Goal: Task Accomplishment & Management: Manage account settings

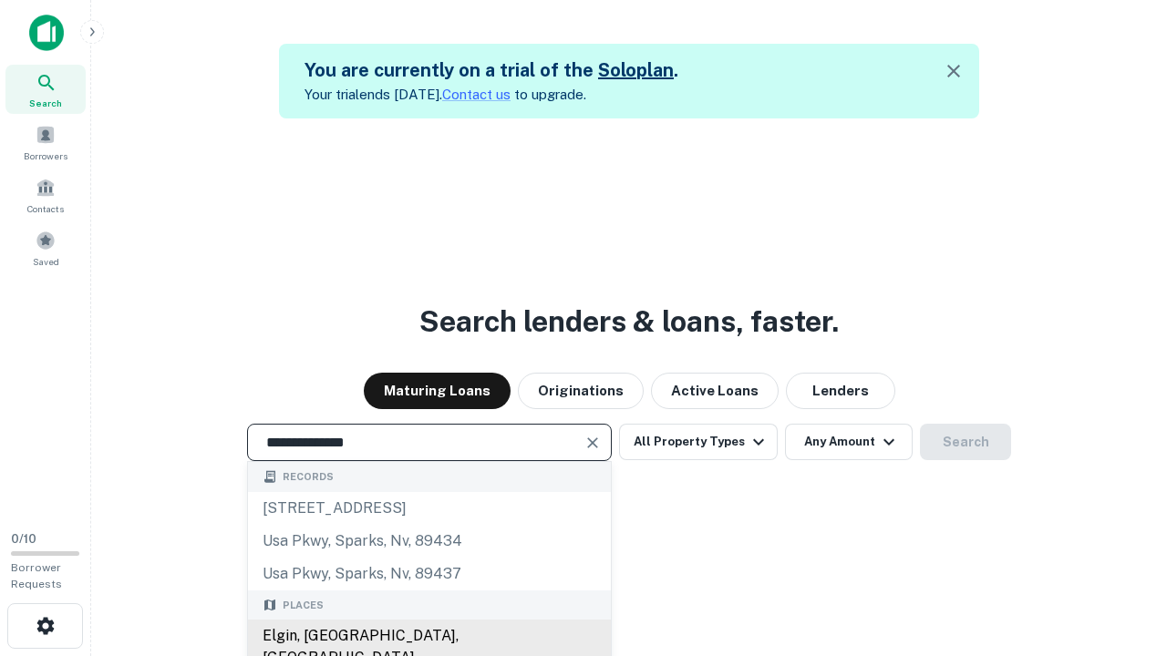
click at [428, 636] on div "Elgin, IL, USA" at bounding box center [429, 647] width 363 height 55
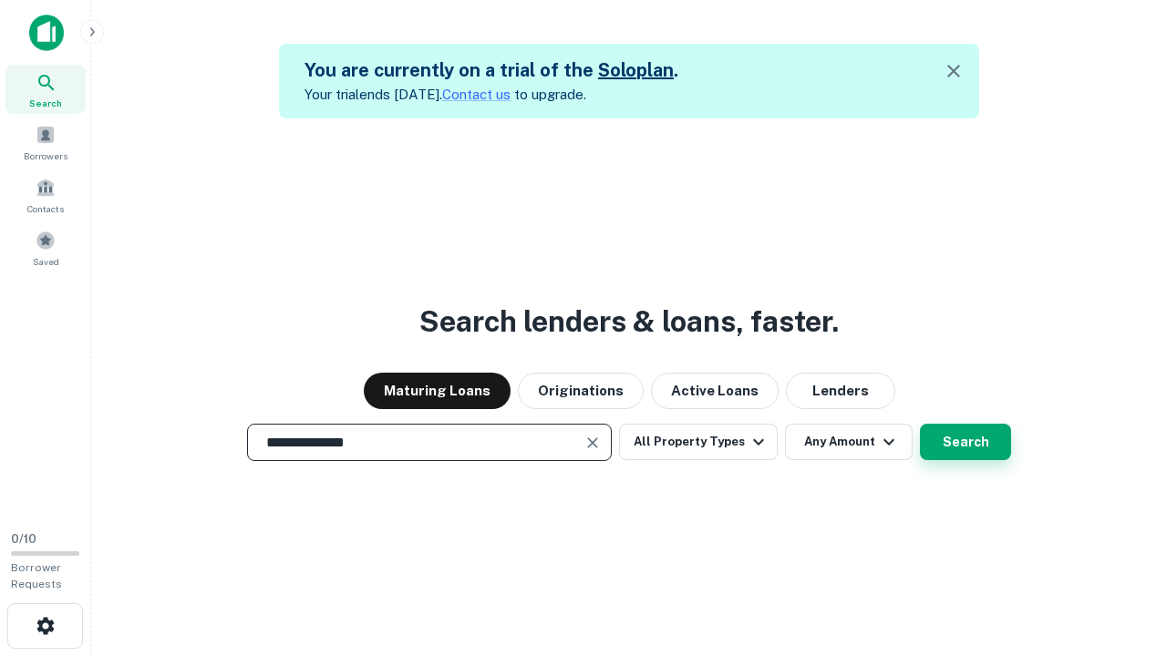
type input "**********"
click at [920, 424] on button "Search" at bounding box center [965, 442] width 91 height 36
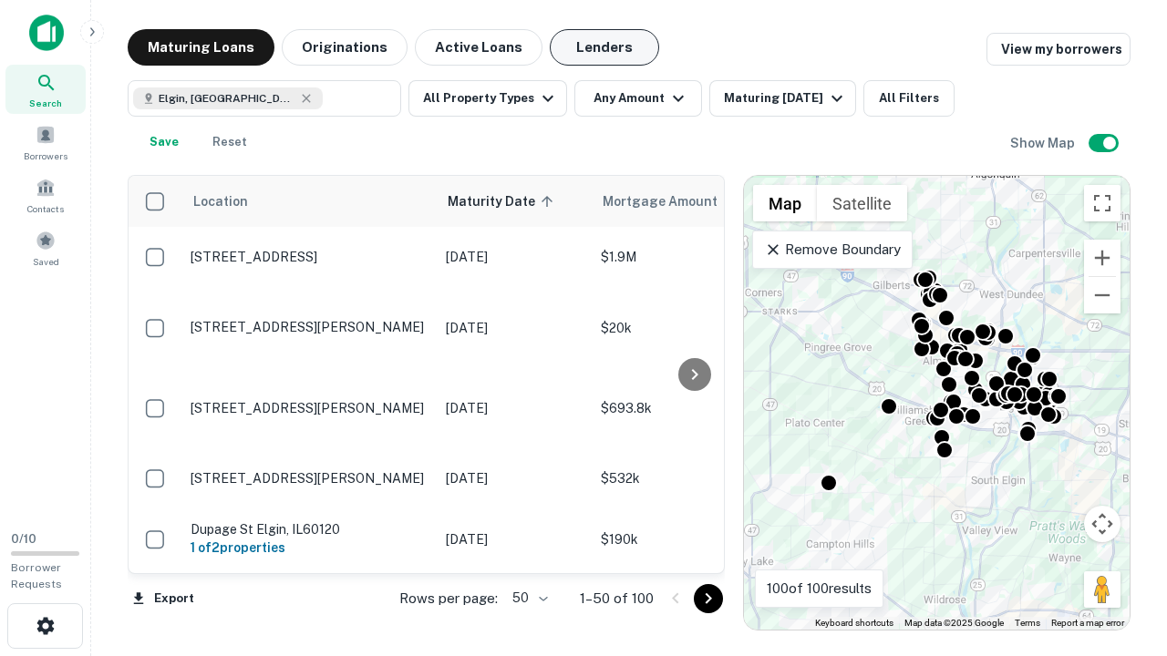
click at [604, 47] on button "Lenders" at bounding box center [604, 47] width 109 height 36
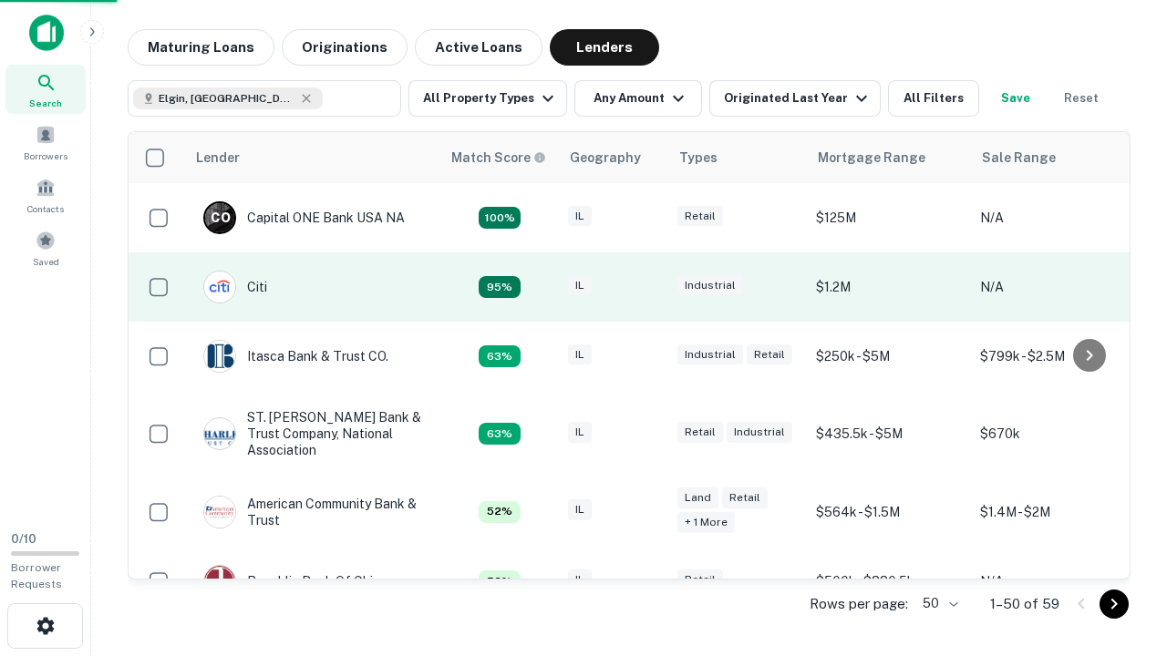
click at [647, 287] on div "IL" at bounding box center [613, 287] width 91 height 25
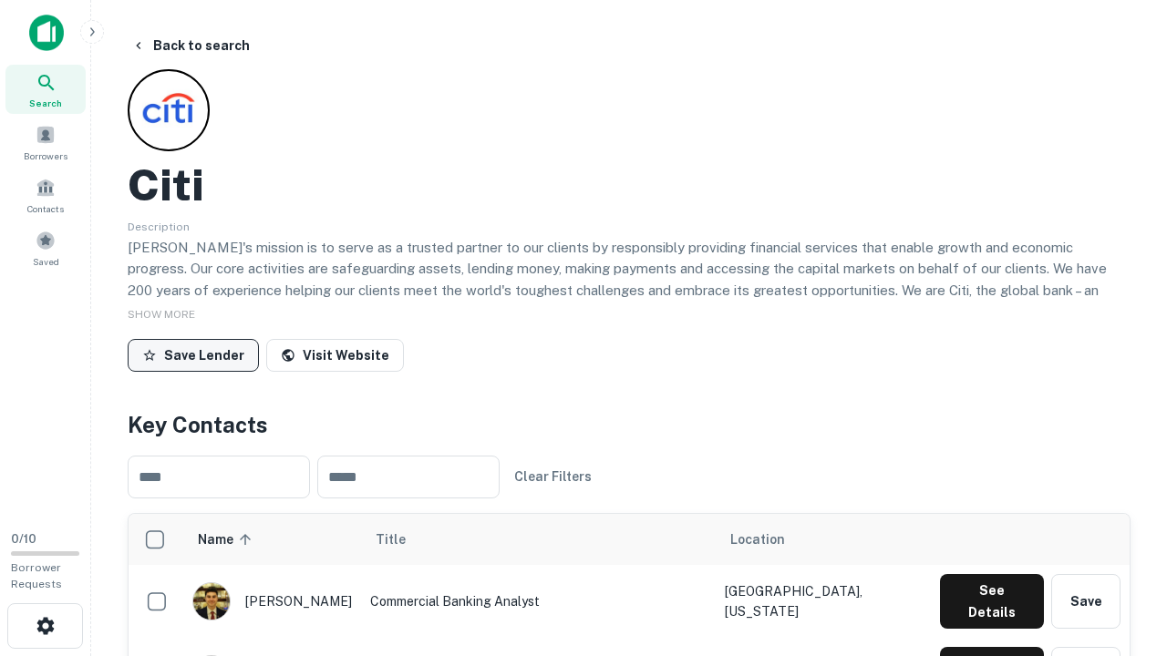
click at [193, 355] on button "Save Lender" at bounding box center [193, 355] width 131 height 33
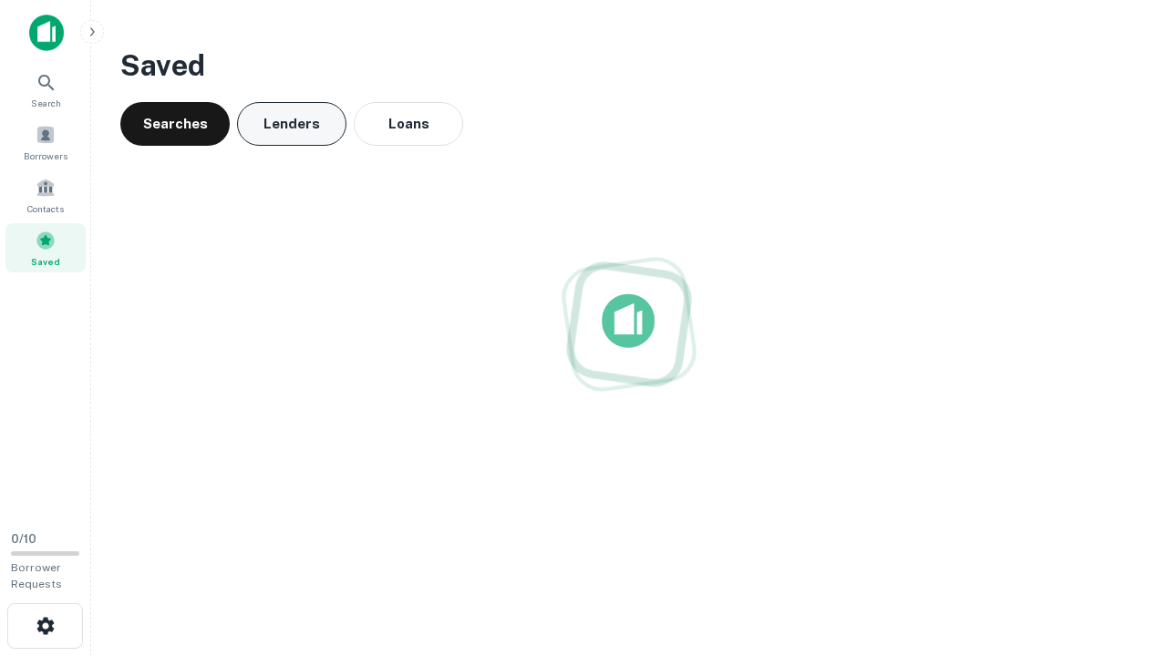
click at [292, 124] on button "Lenders" at bounding box center [291, 124] width 109 height 44
